Goal: Task Accomplishment & Management: Manage account settings

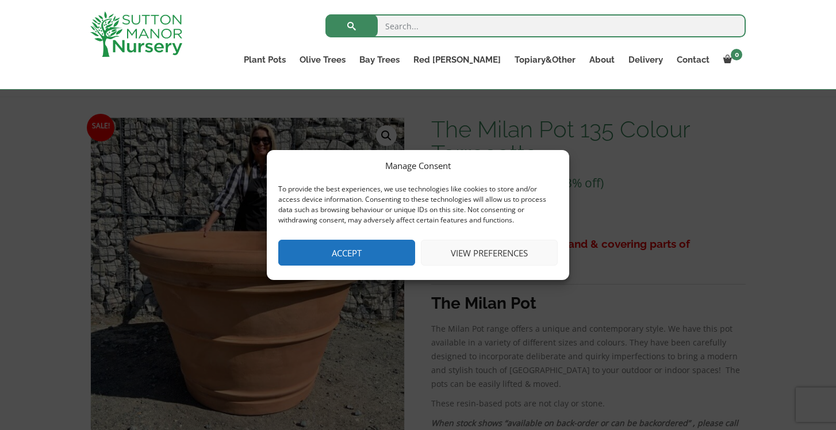
scroll to position [157, 0]
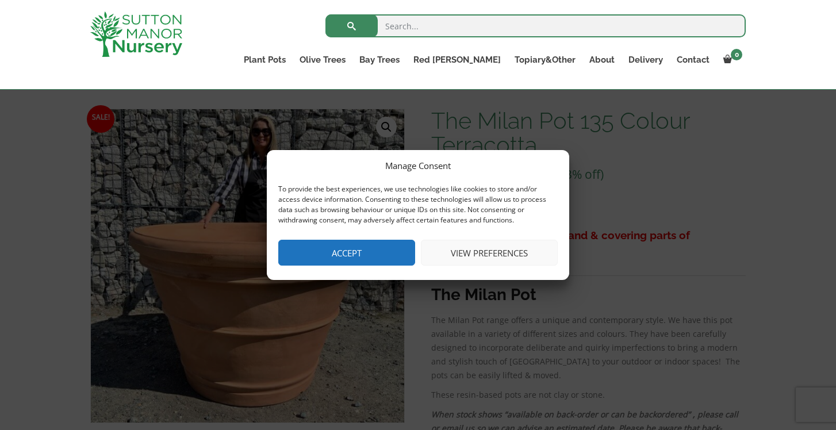
click at [468, 251] on button "View preferences" at bounding box center [489, 253] width 137 height 26
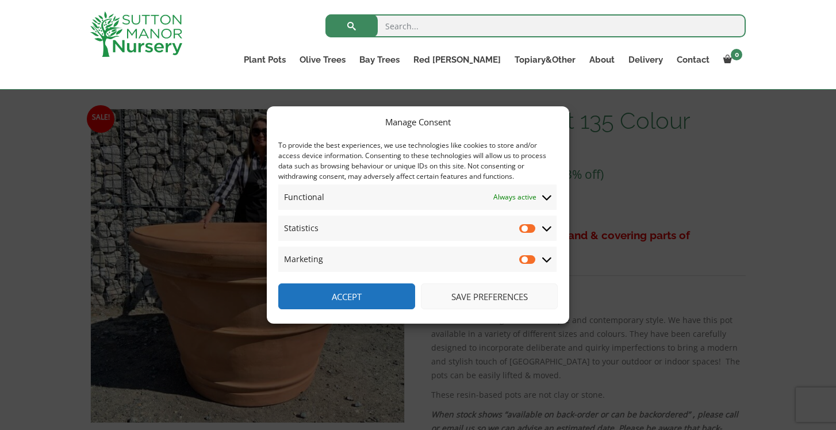
click at [631, 156] on div "Manage Consent To provide the best experiences, we use technologies like cookie…" at bounding box center [418, 215] width 836 height 430
click at [524, 226] on input "Statistics" at bounding box center [527, 227] width 17 height 11
click at [531, 229] on input "Statistics" at bounding box center [527, 227] width 17 height 11
checkbox input "false"
click at [524, 259] on input "Marketing" at bounding box center [527, 258] width 17 height 11
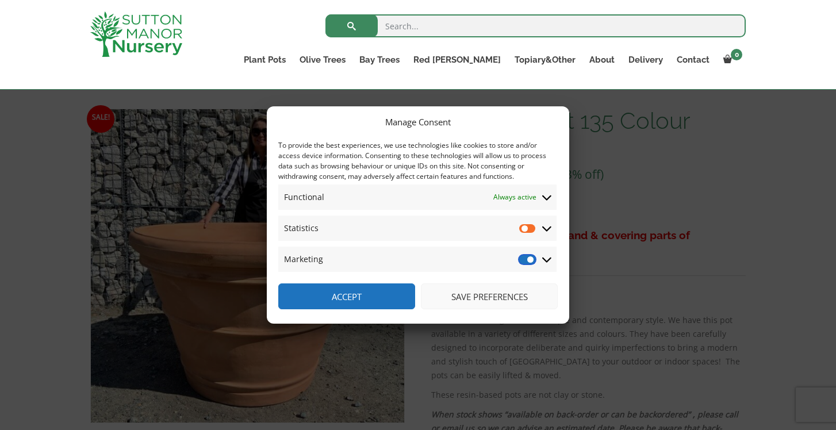
click at [528, 259] on input "Marketing" at bounding box center [527, 258] width 17 height 11
checkbox input "false"
click at [482, 295] on button "Save preferences" at bounding box center [489, 296] width 137 height 26
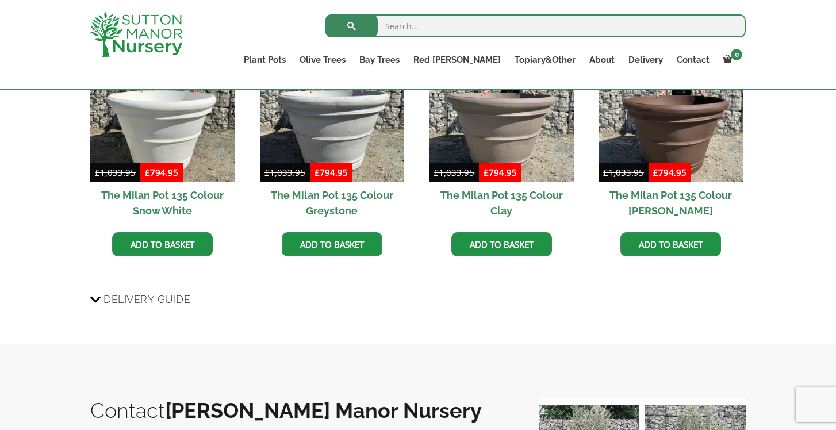
scroll to position [879, 0]
